Goal: Error

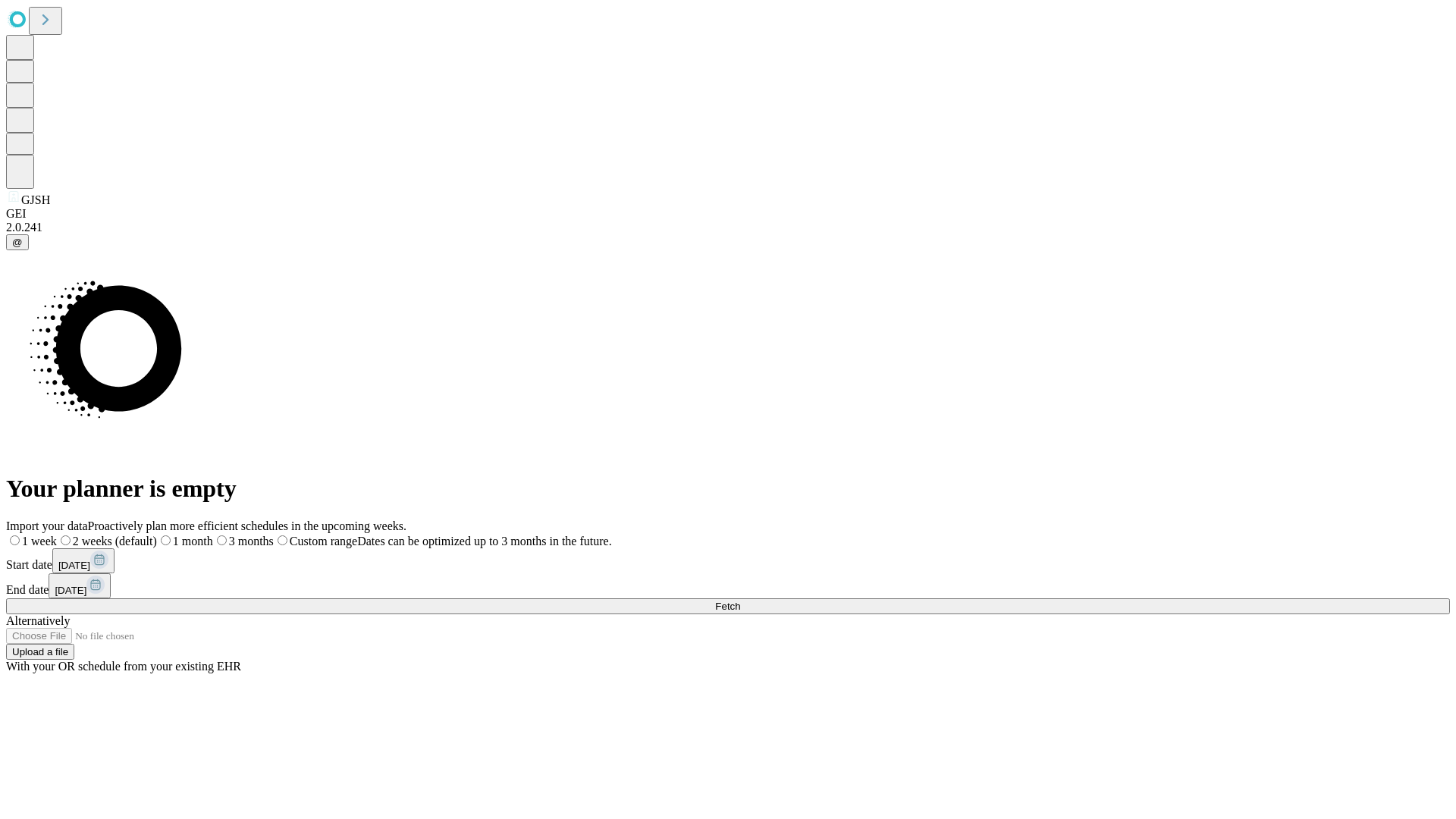
click at [740, 600] on span "Fetch" at bounding box center [728, 605] width 25 height 11
